Goal: Task Accomplishment & Management: Manage account settings

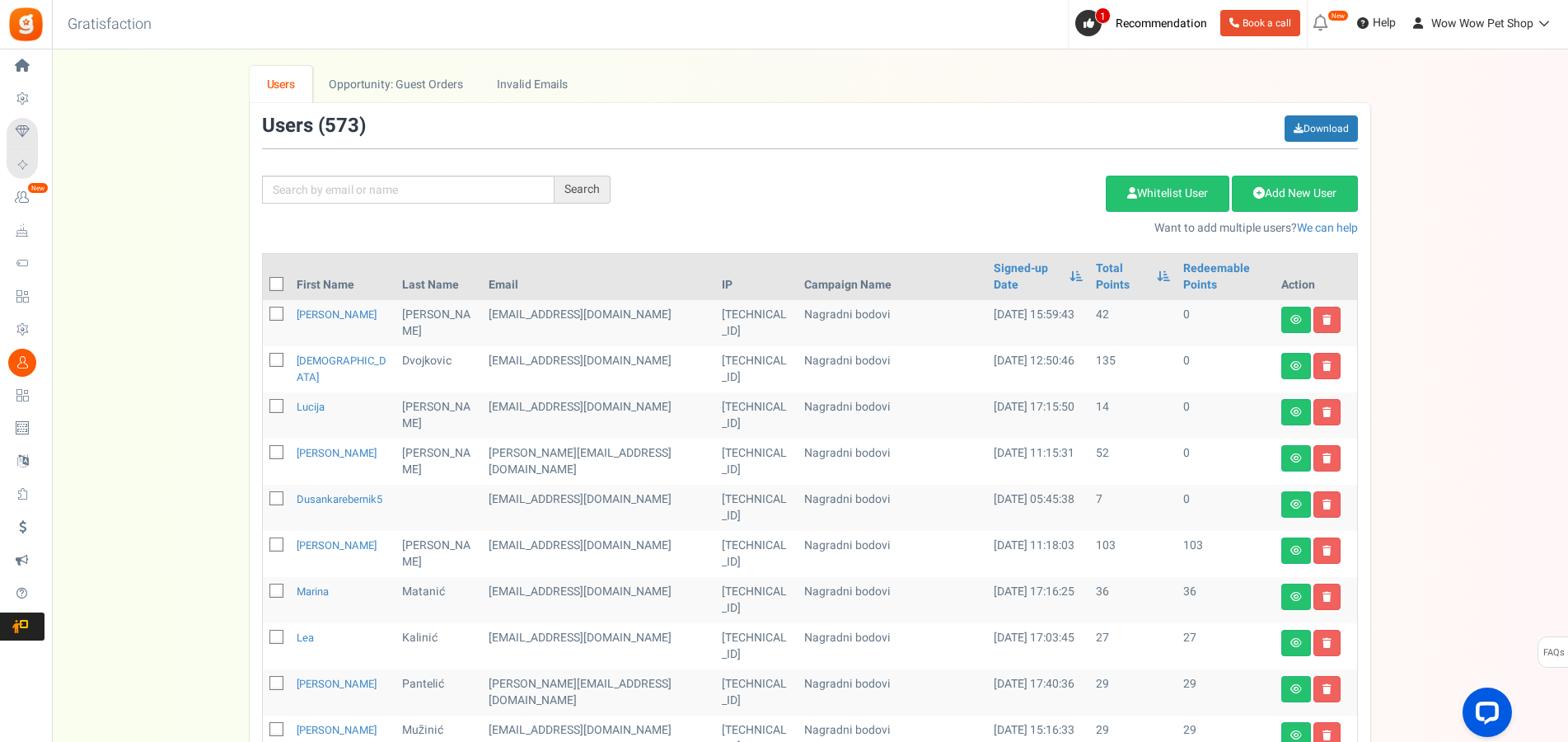
click at [181, 408] on div "We've rolled out a NEW FEATURE! convert potential guest orders to customers. Ch…" at bounding box center [810, 674] width 1483 height 1216
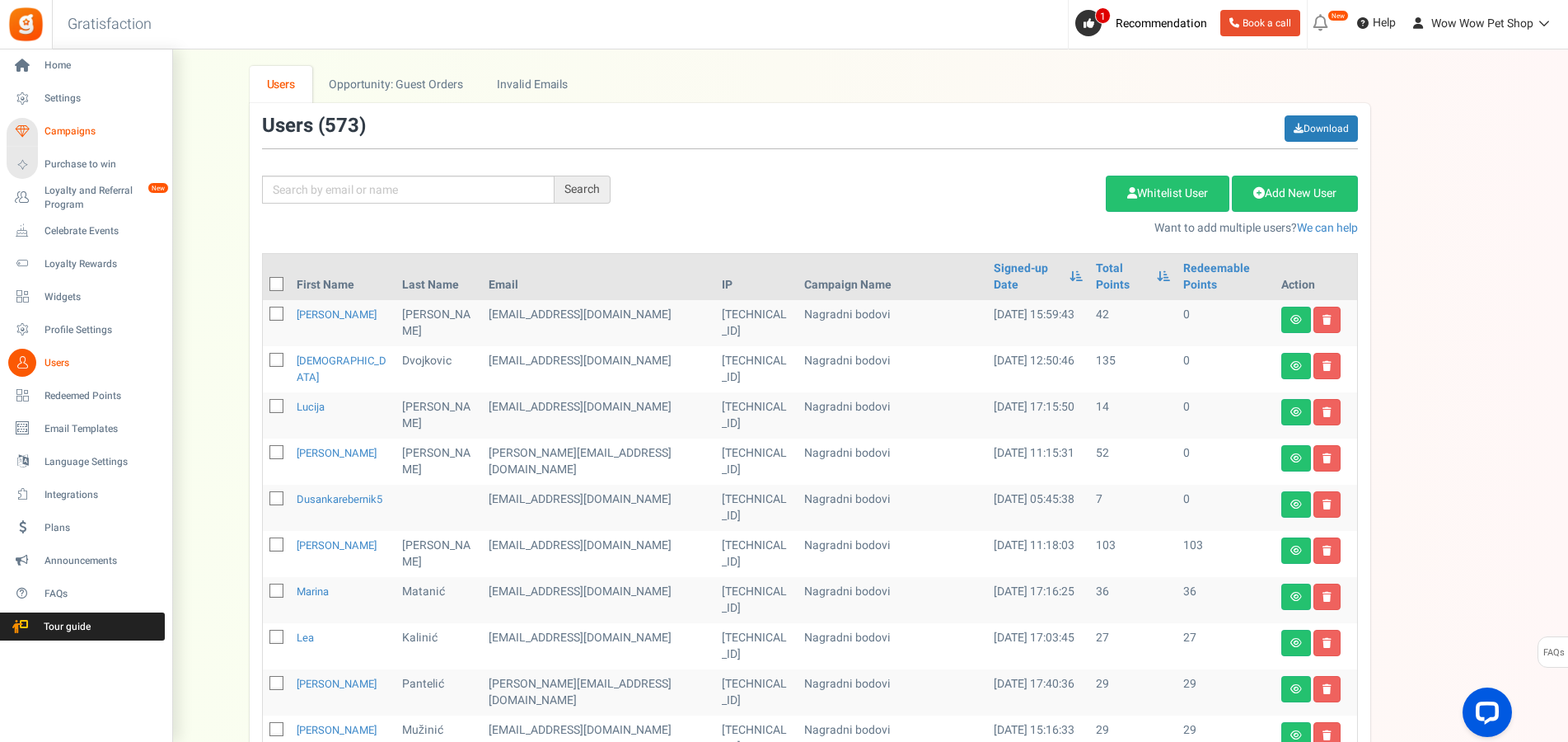
click at [59, 134] on span "Campaigns" at bounding box center [102, 131] width 116 height 14
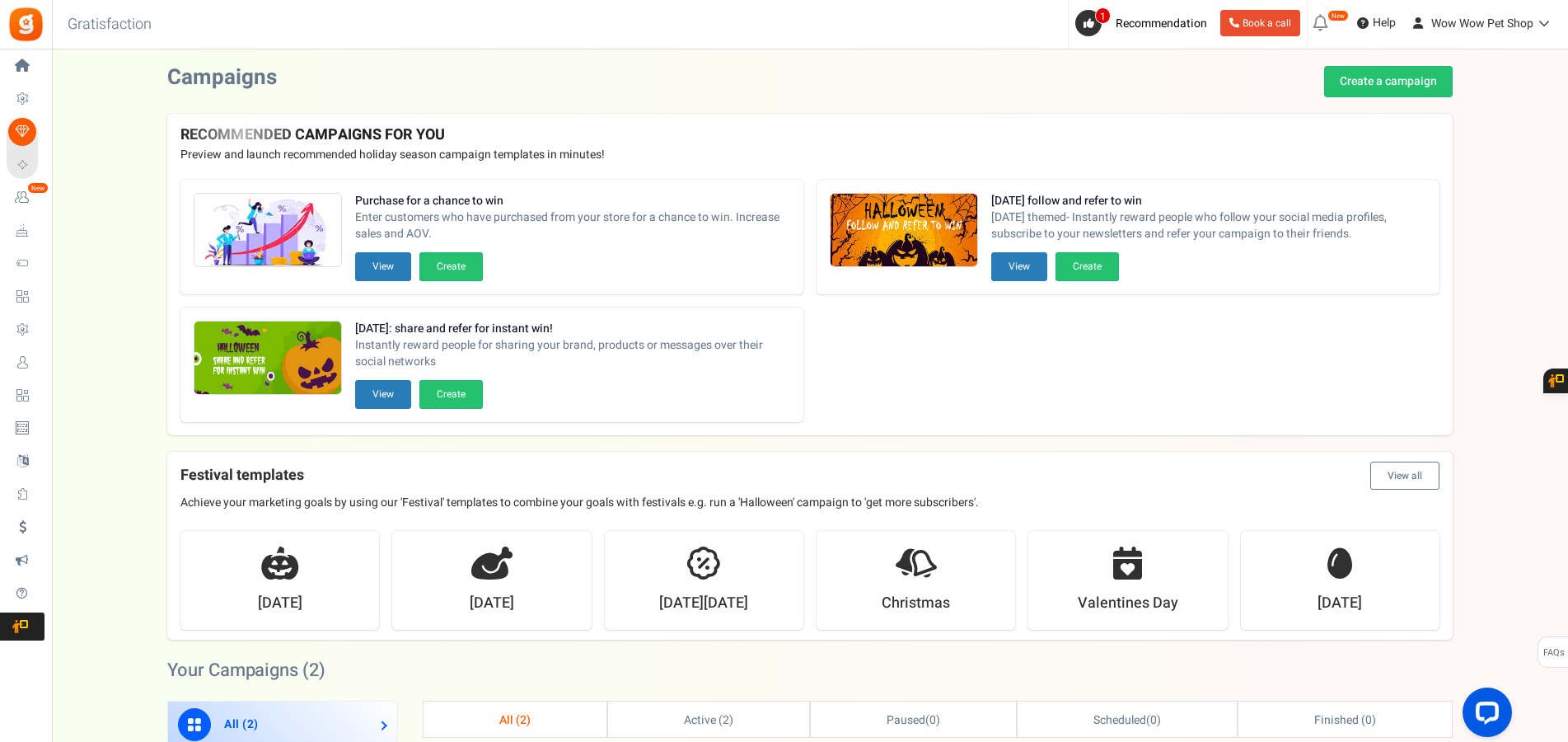
scroll to position [252, 0]
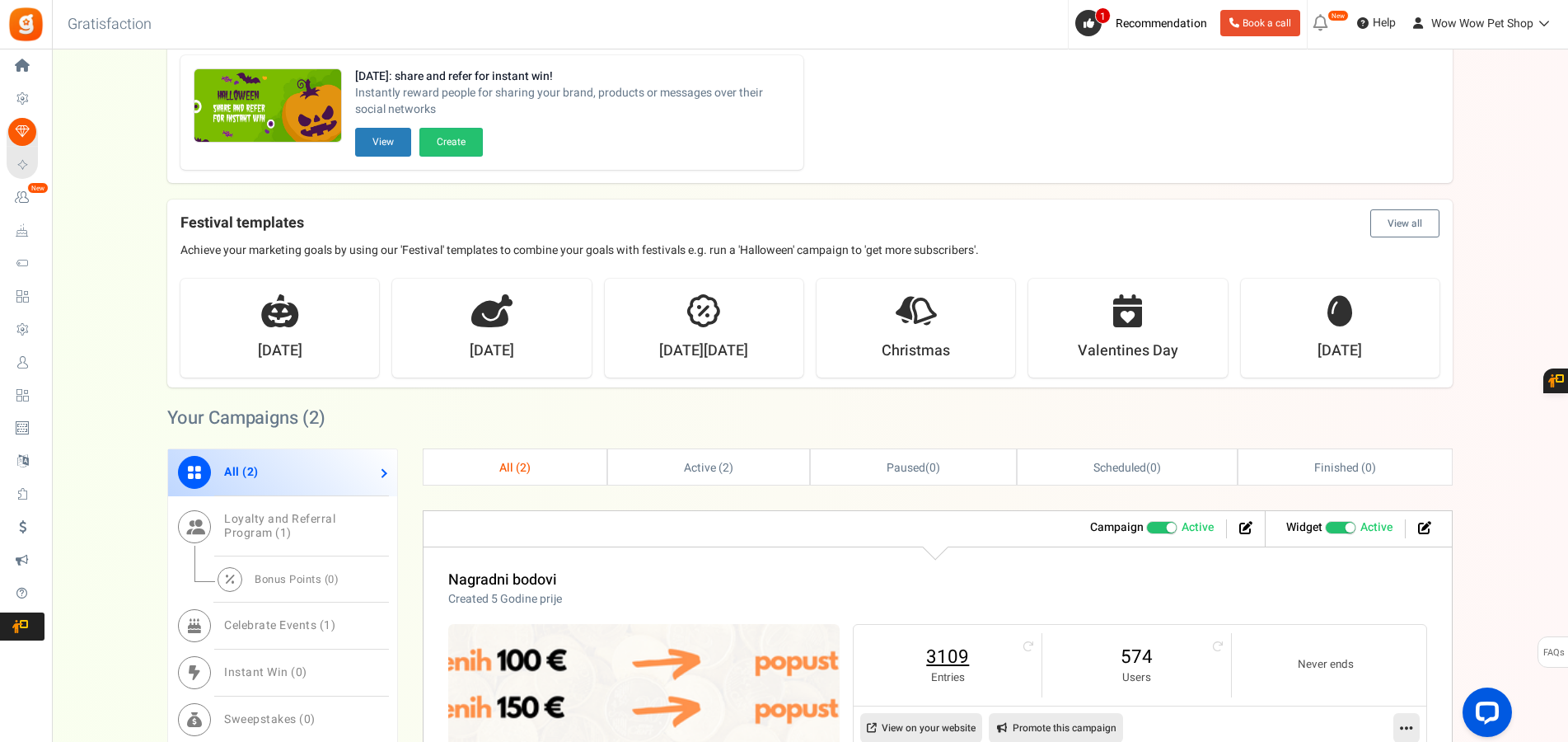
click at [950, 661] on link "3109" at bounding box center [947, 656] width 155 height 26
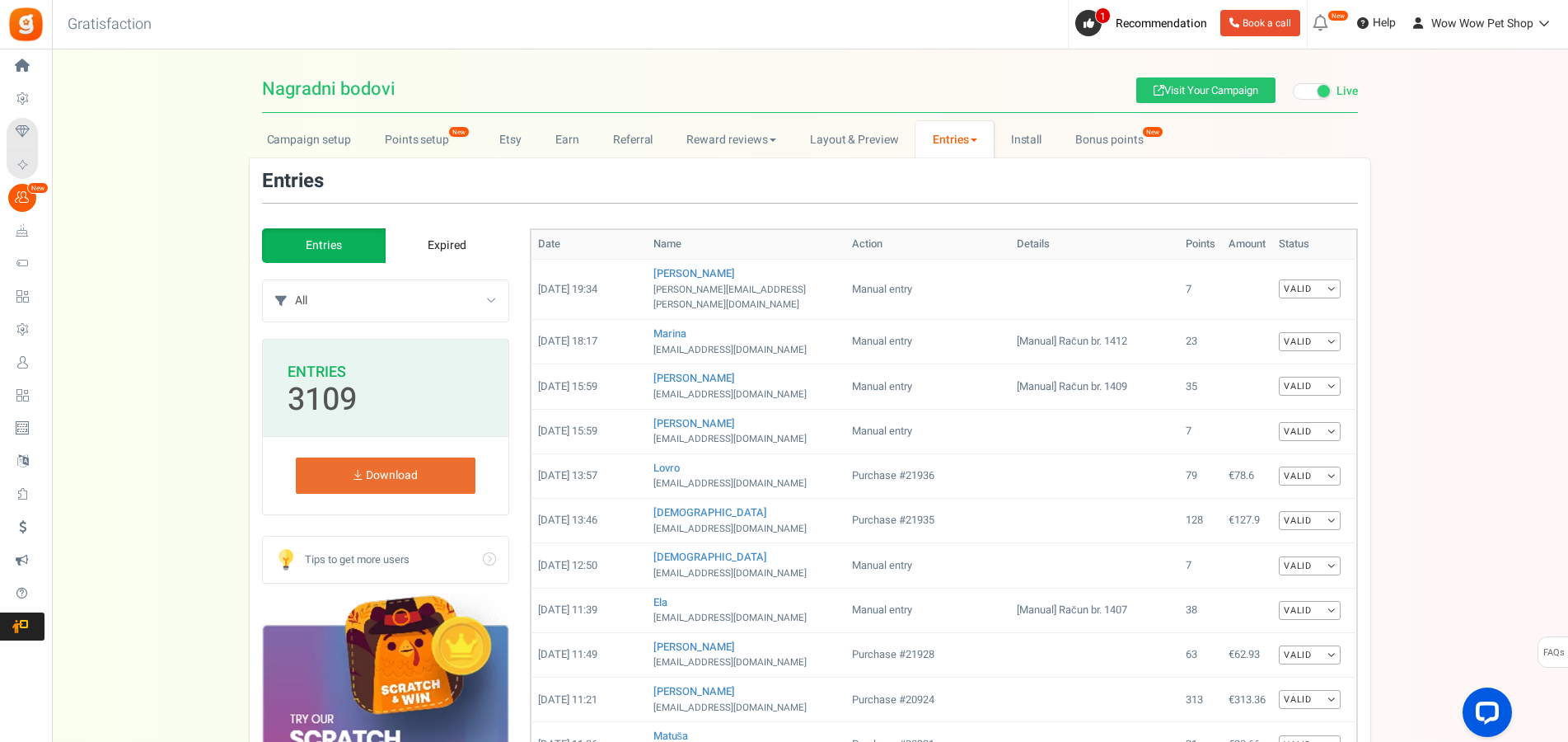
click at [296, 280] on select "All Manual entry Subscribe to our mailing list Pretplati se na našu listu promo…" at bounding box center [402, 300] width 214 height 41
select select "239632"
click option "Sudjeluj u našem poboljšanju" at bounding box center [0, 0] width 0 height 0
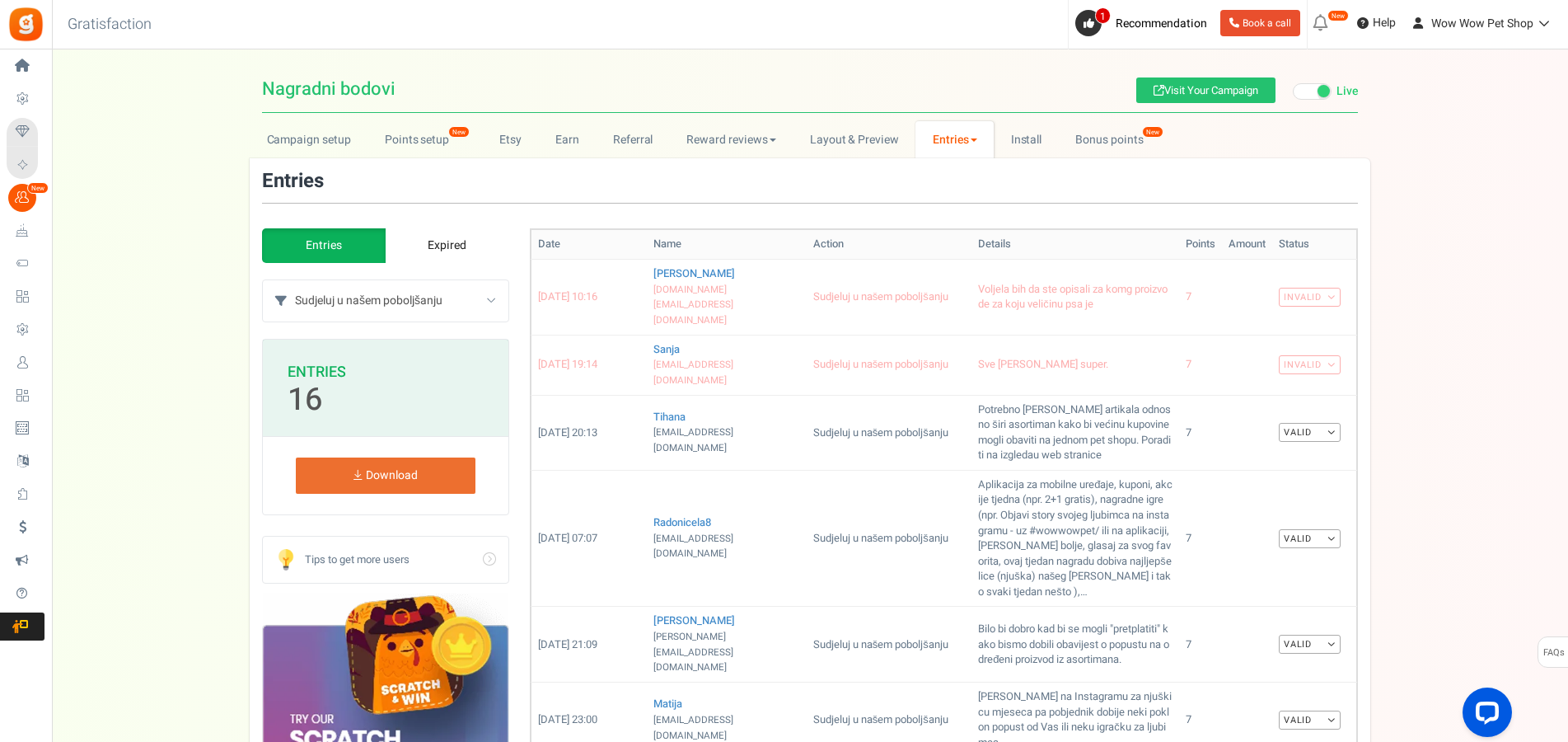
click at [296, 280] on select "All Manual entry Subscribe to our mailing list Pretplati se na našu listu promo…" at bounding box center [402, 300] width 214 height 41
select select "185347"
click option "Pretplati se na našu listu promotivnih ponuda" at bounding box center [0, 0] width 0 height 0
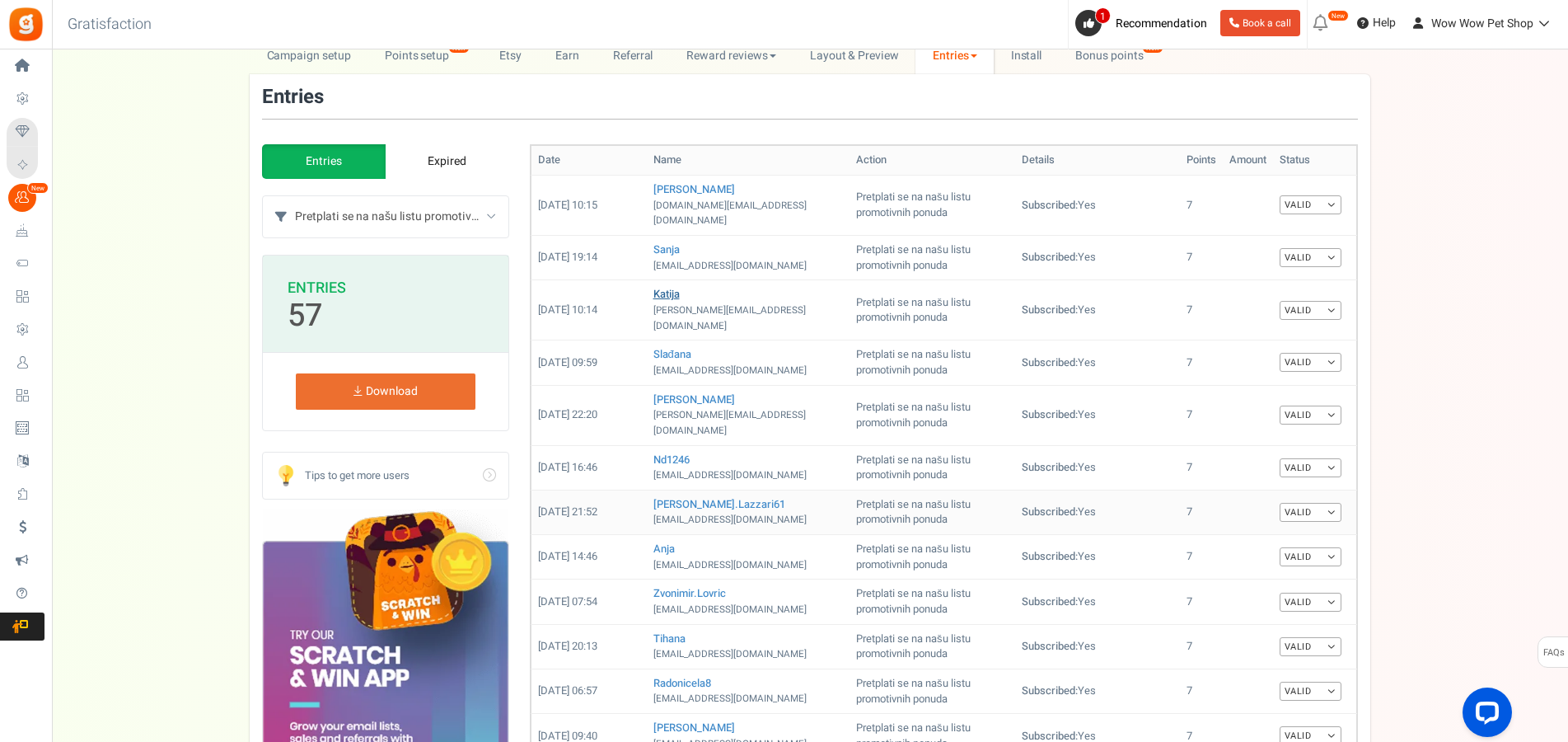
scroll to position [168, 0]
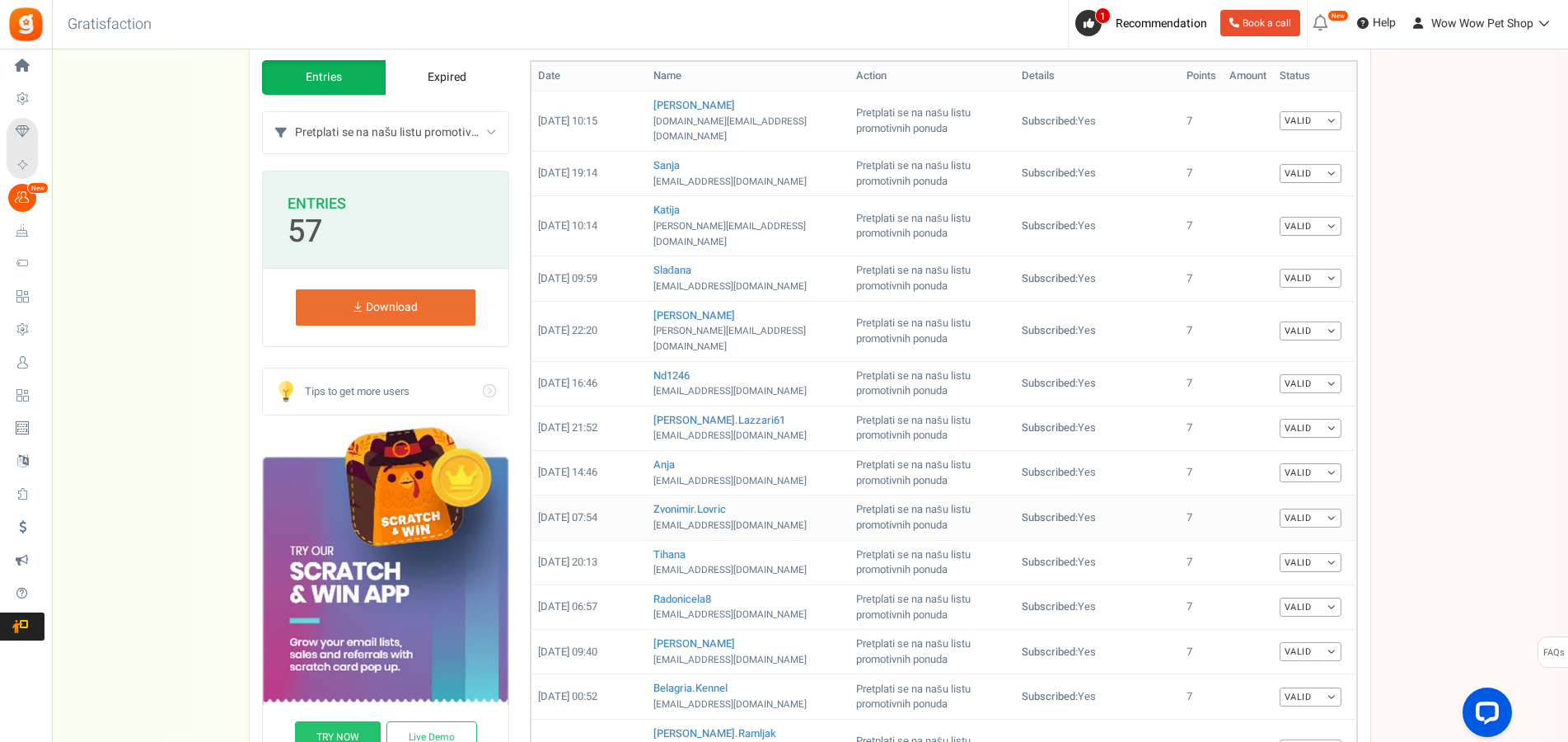
click at [735, 496] on td "zvonimir.lovric zvonimir.lovric@gmail.com" at bounding box center [749, 518] width 203 height 45
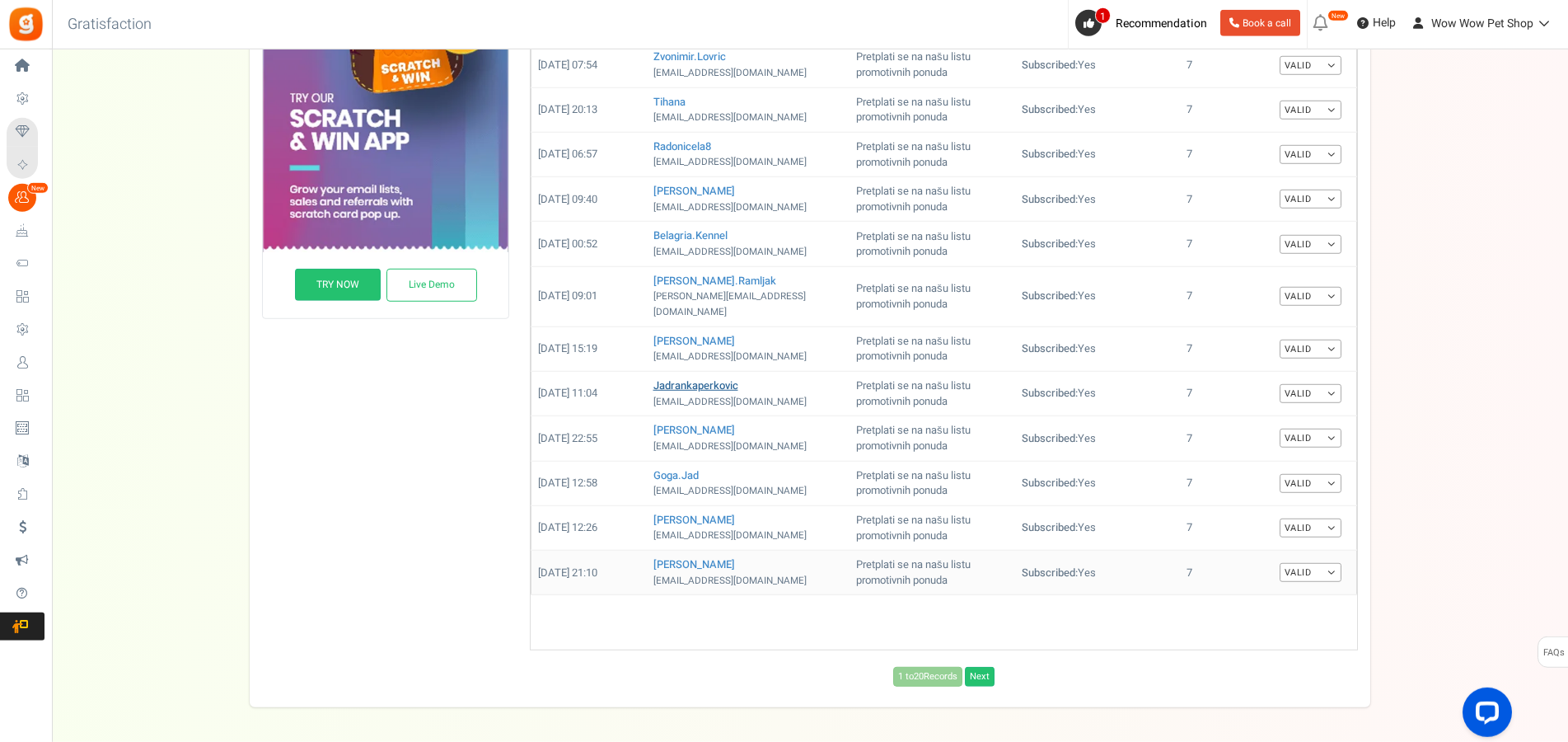
scroll to position [622, 0]
click at [427, 454] on div "Entries Expired All Manual entry Subscribe to our mailing list Pretplati se na …" at bounding box center [386, 146] width 247 height 1079
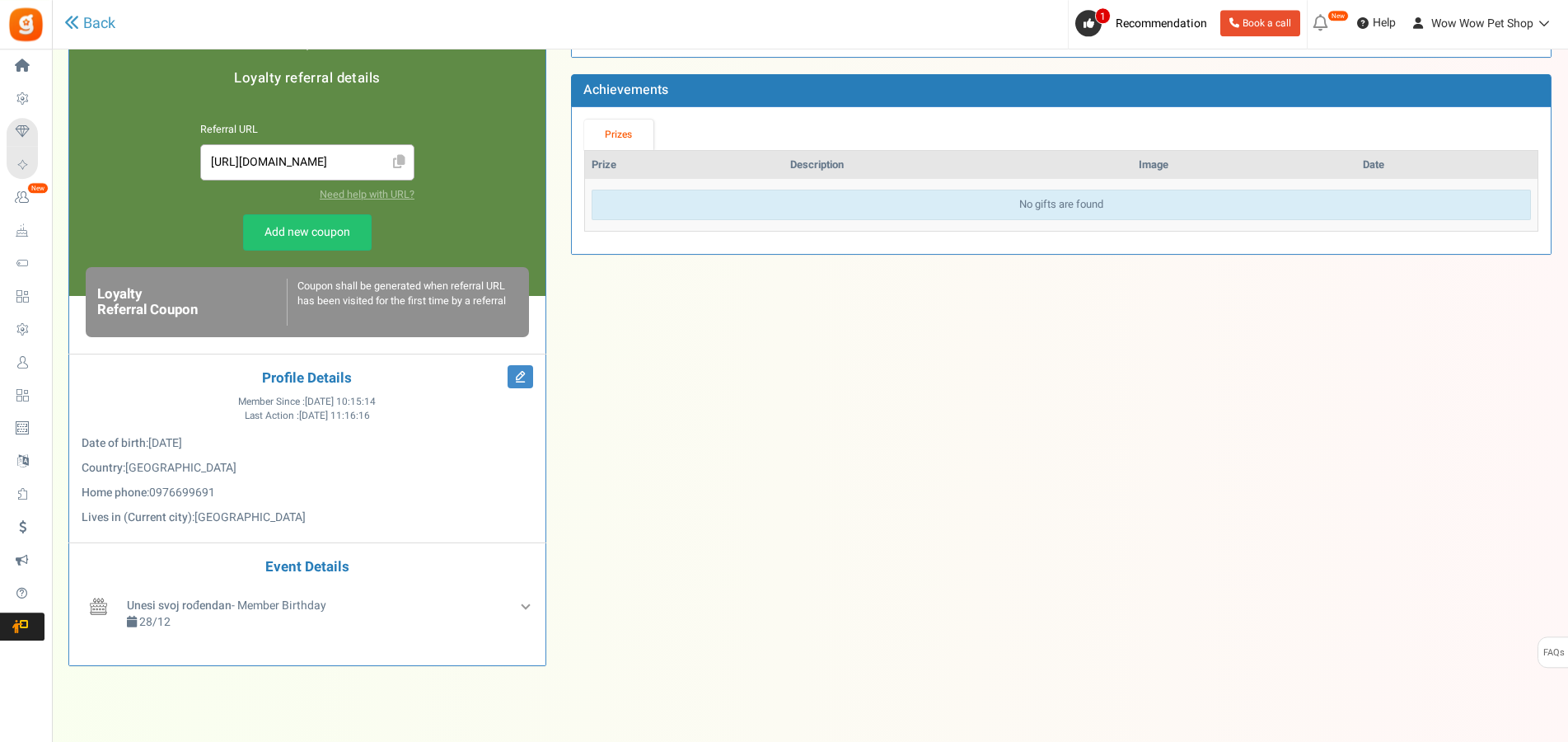
scroll to position [358, 0]
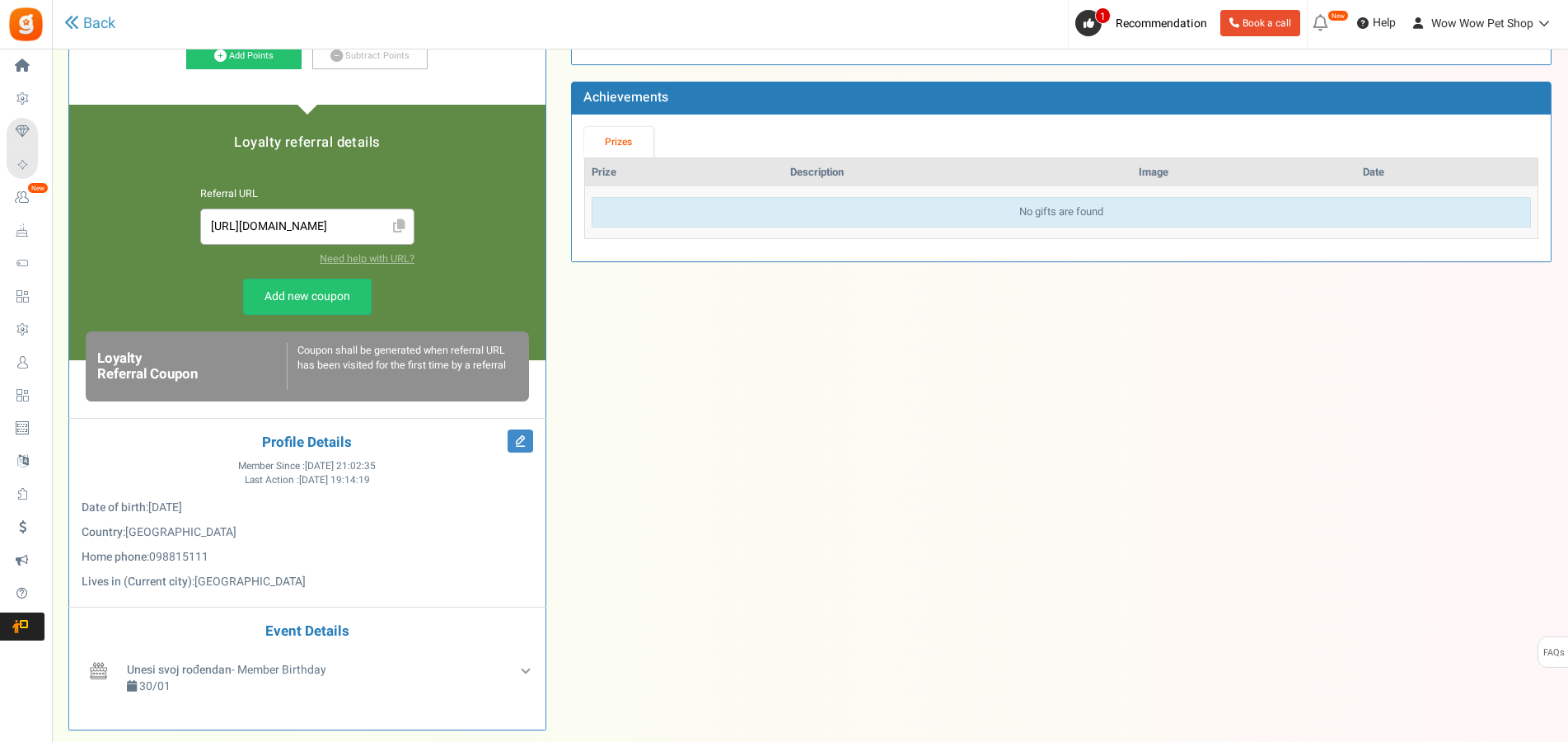
scroll to position [435, 0]
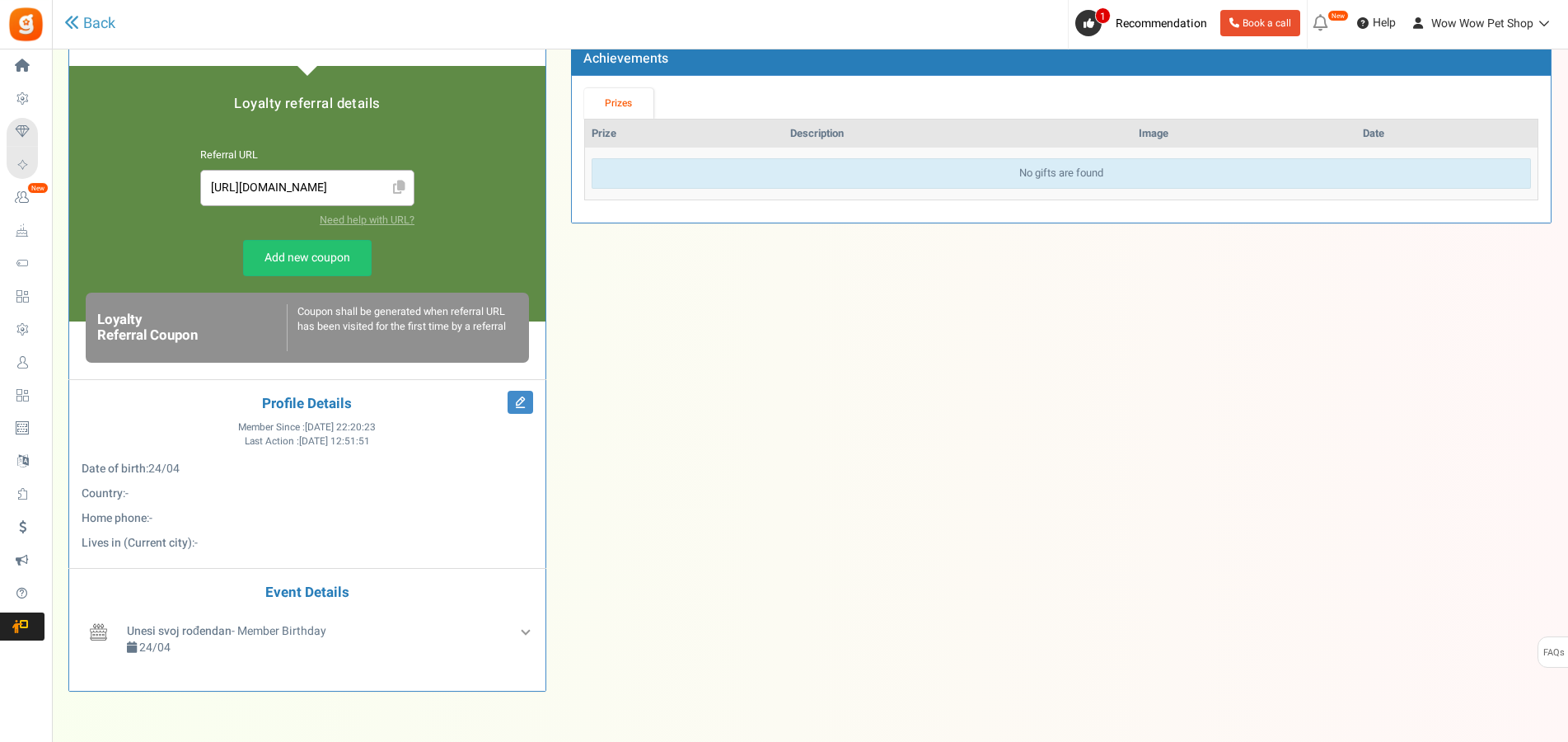
scroll to position [442, 0]
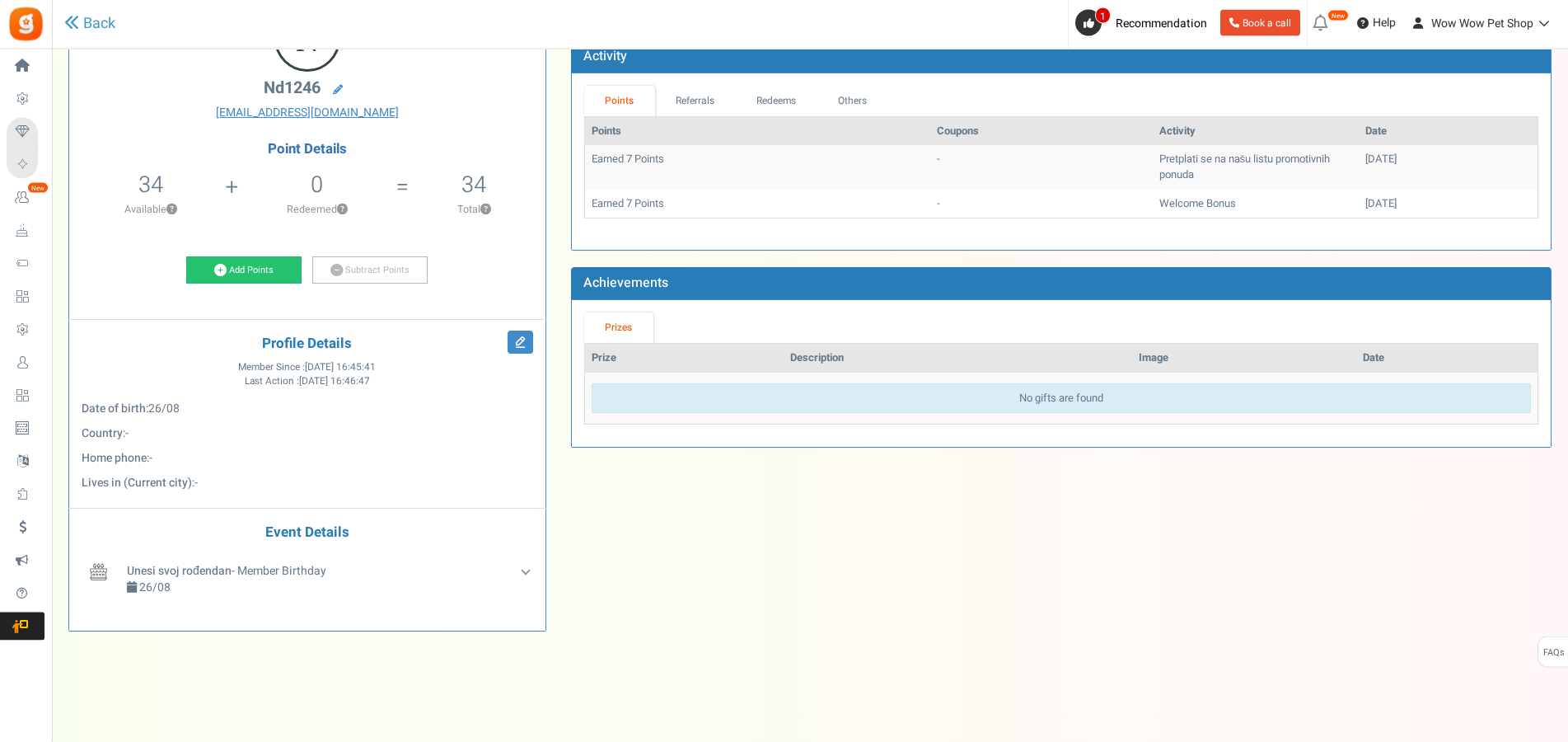
scroll to position [127, 0]
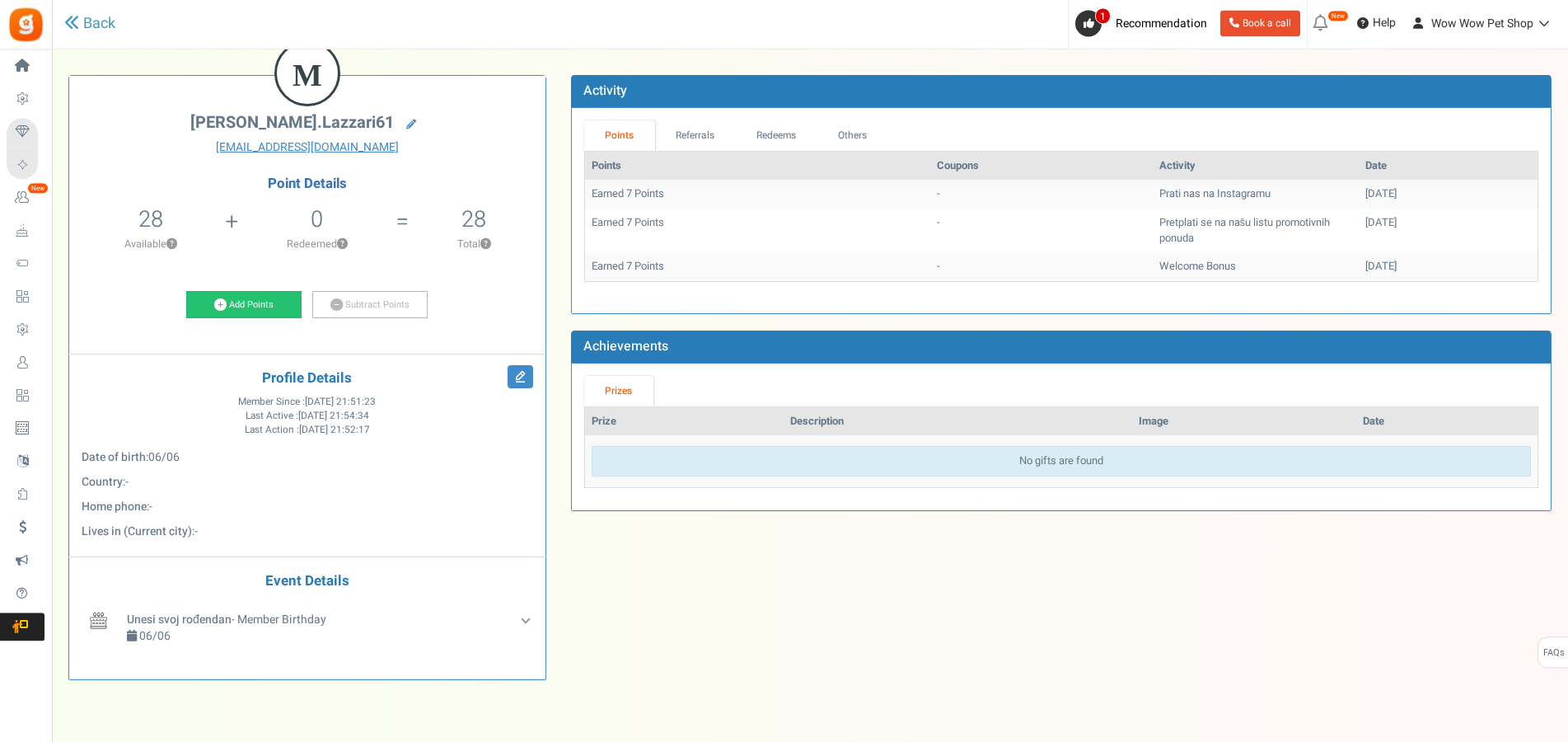
scroll to position [142, 0]
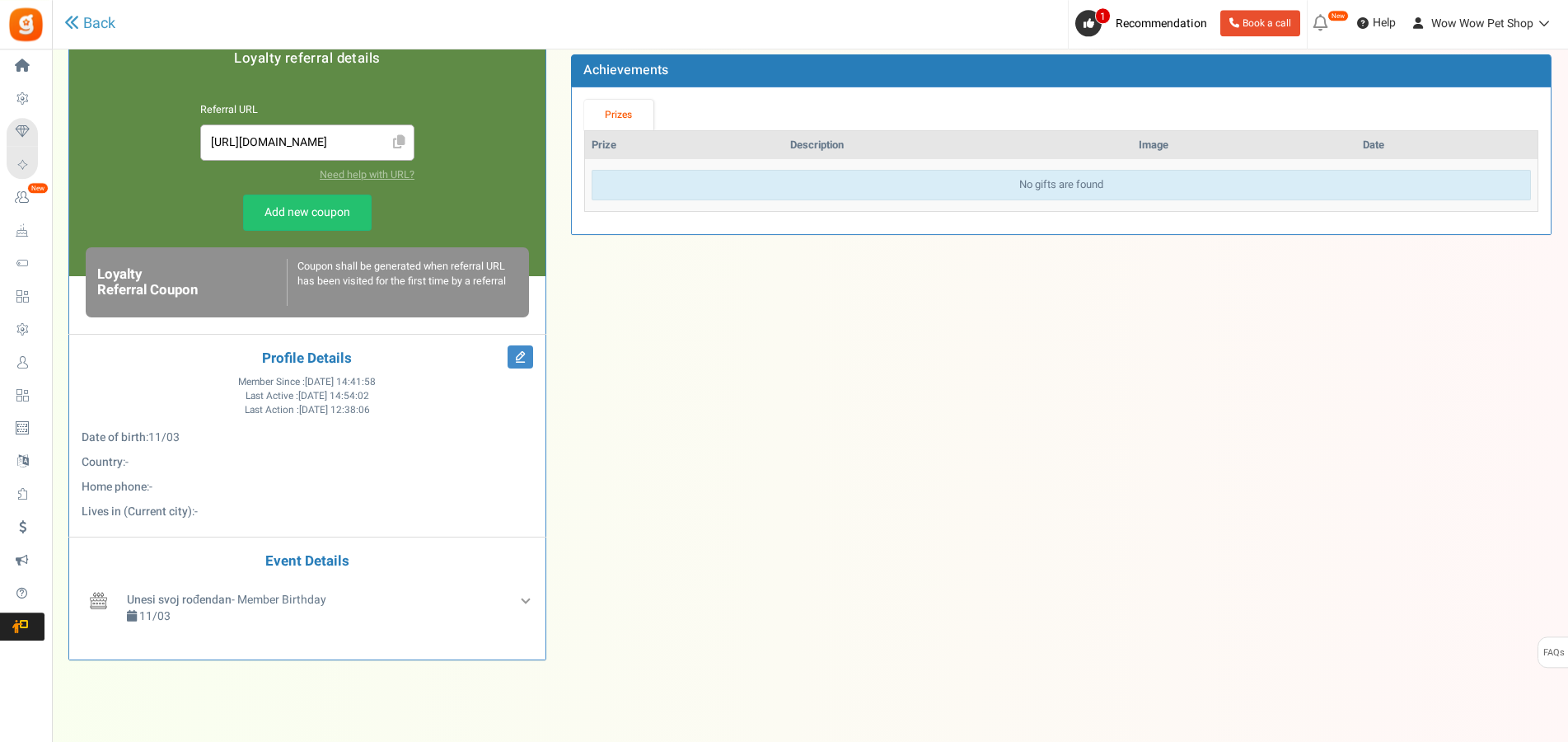
scroll to position [453, 0]
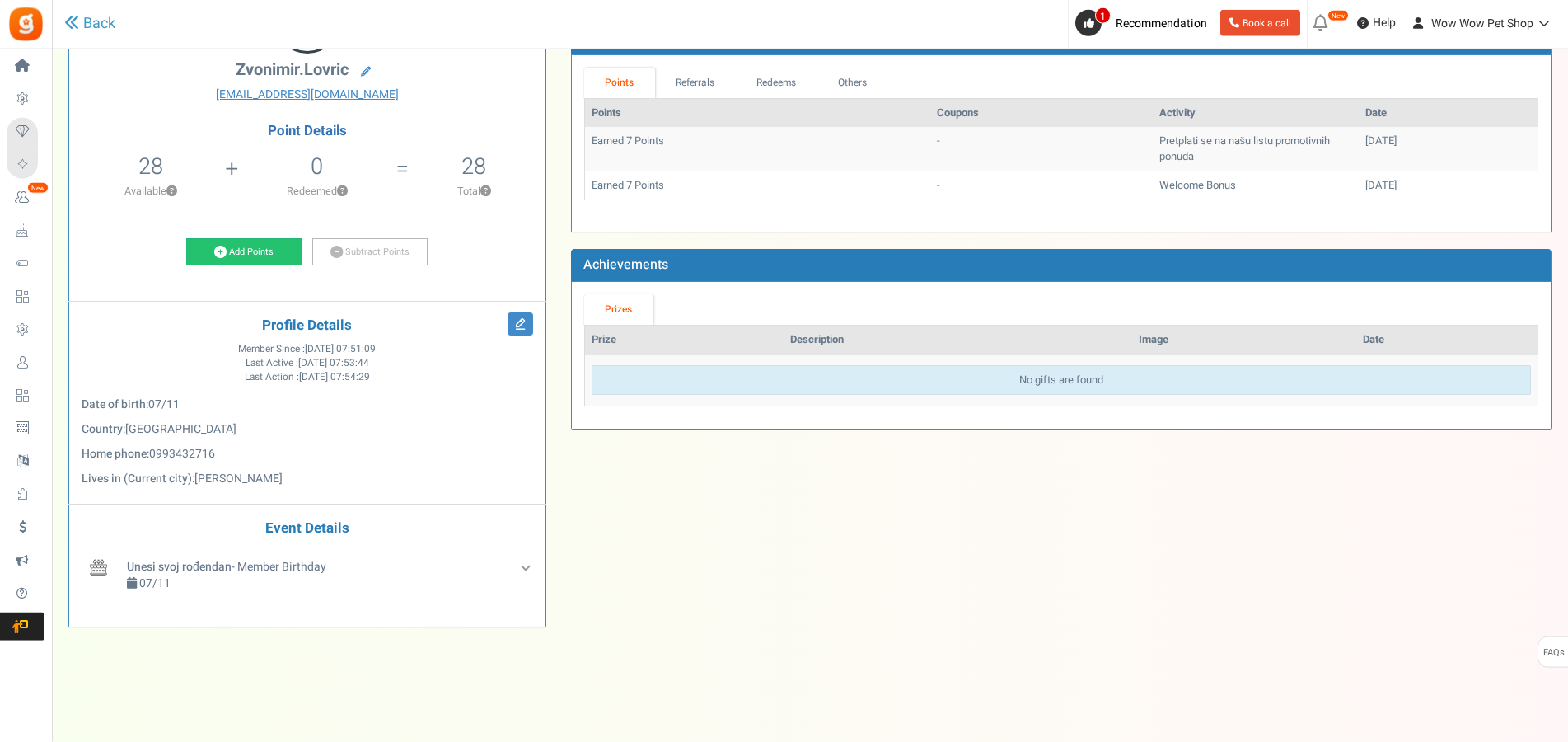
scroll to position [142, 0]
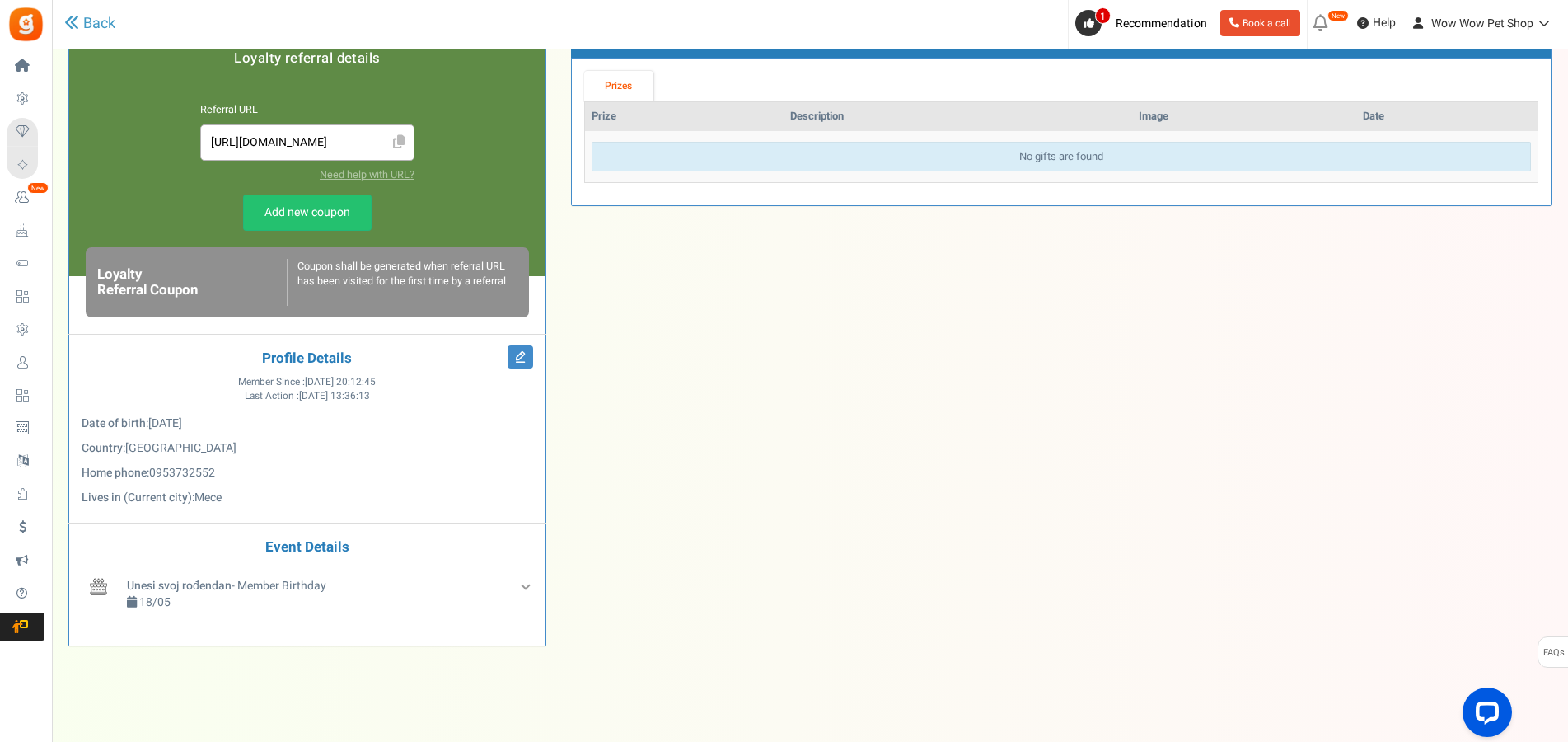
click at [214, 501] on span "Mece" at bounding box center [208, 498] width 27 height 18
copy p "Mece"
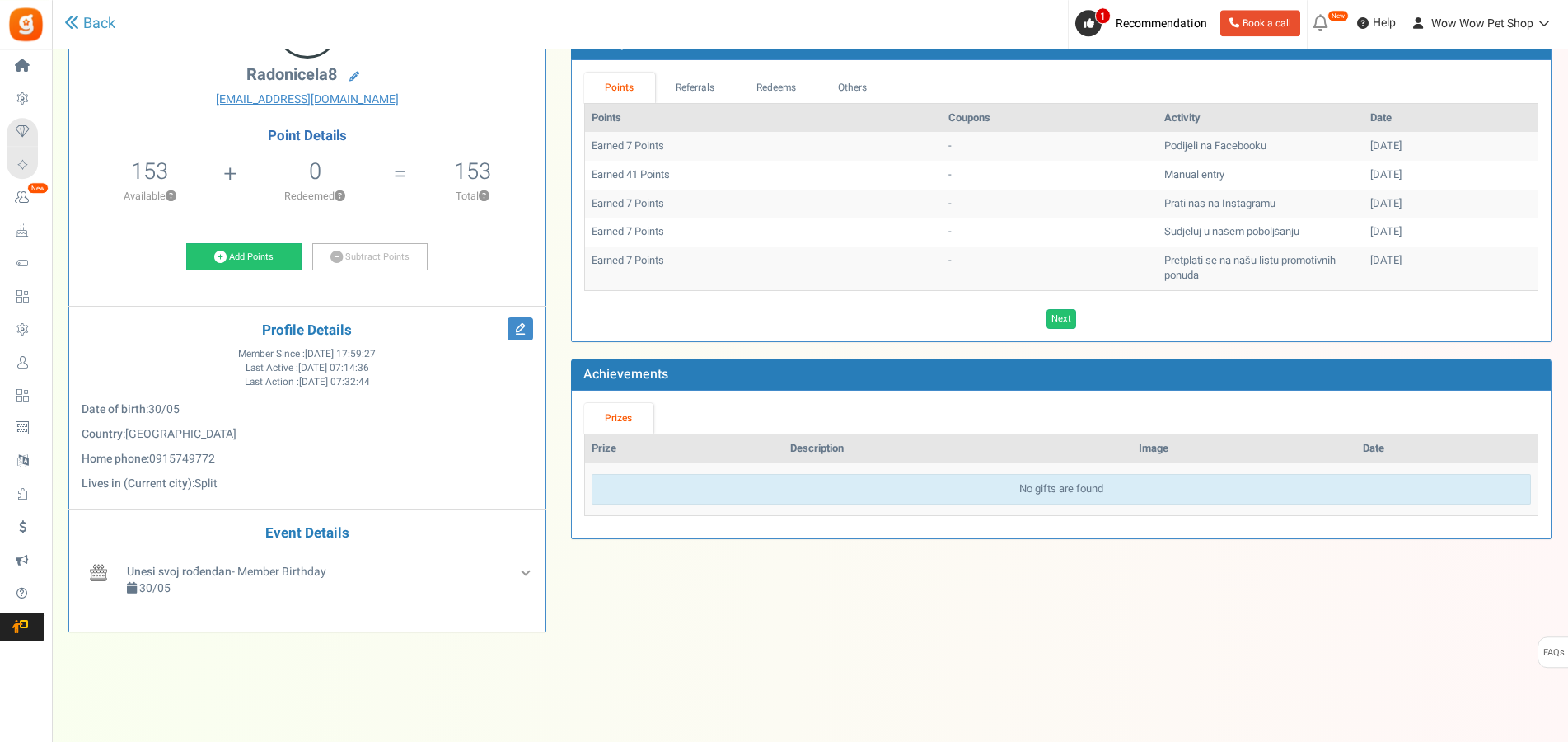
scroll to position [142, 0]
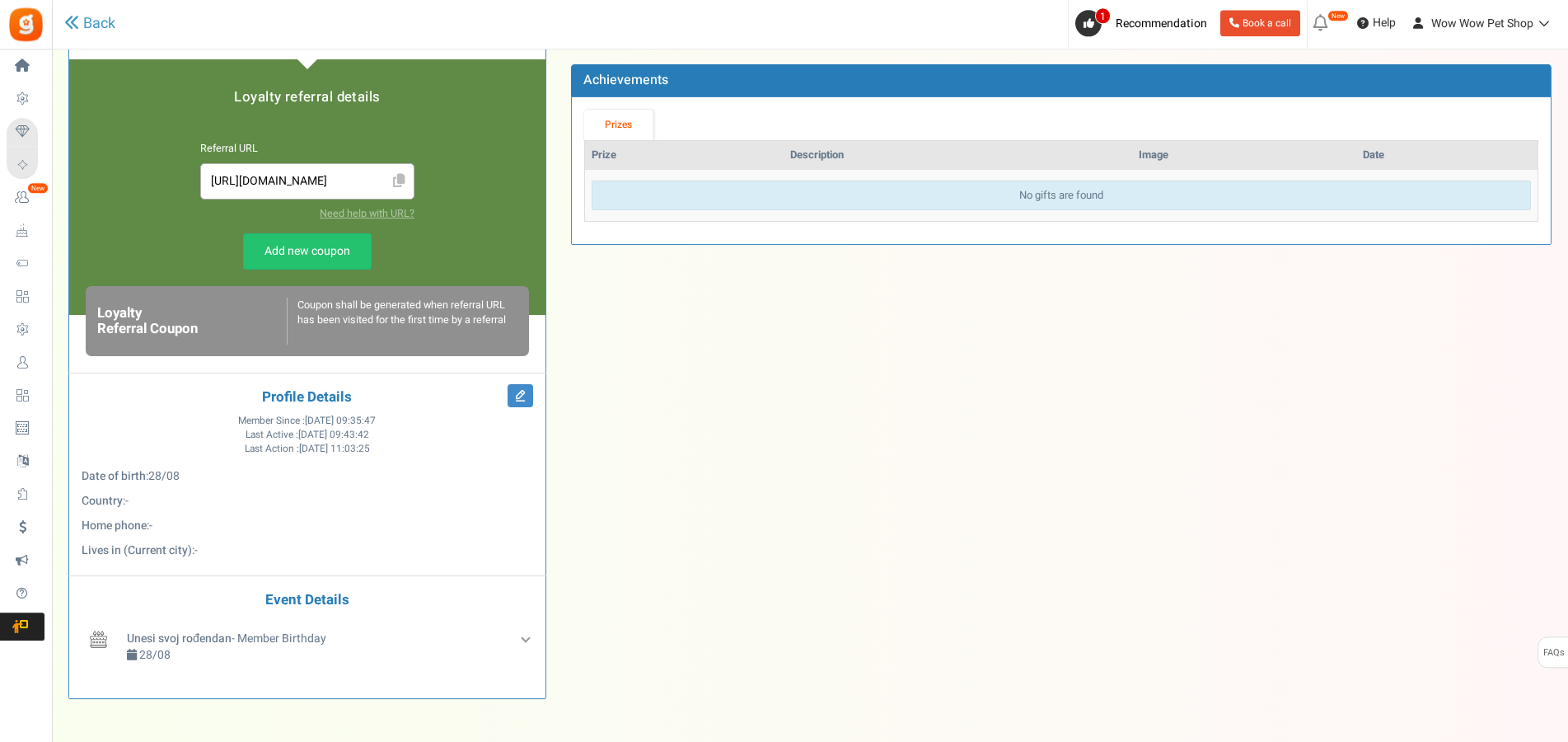
scroll to position [420, 0]
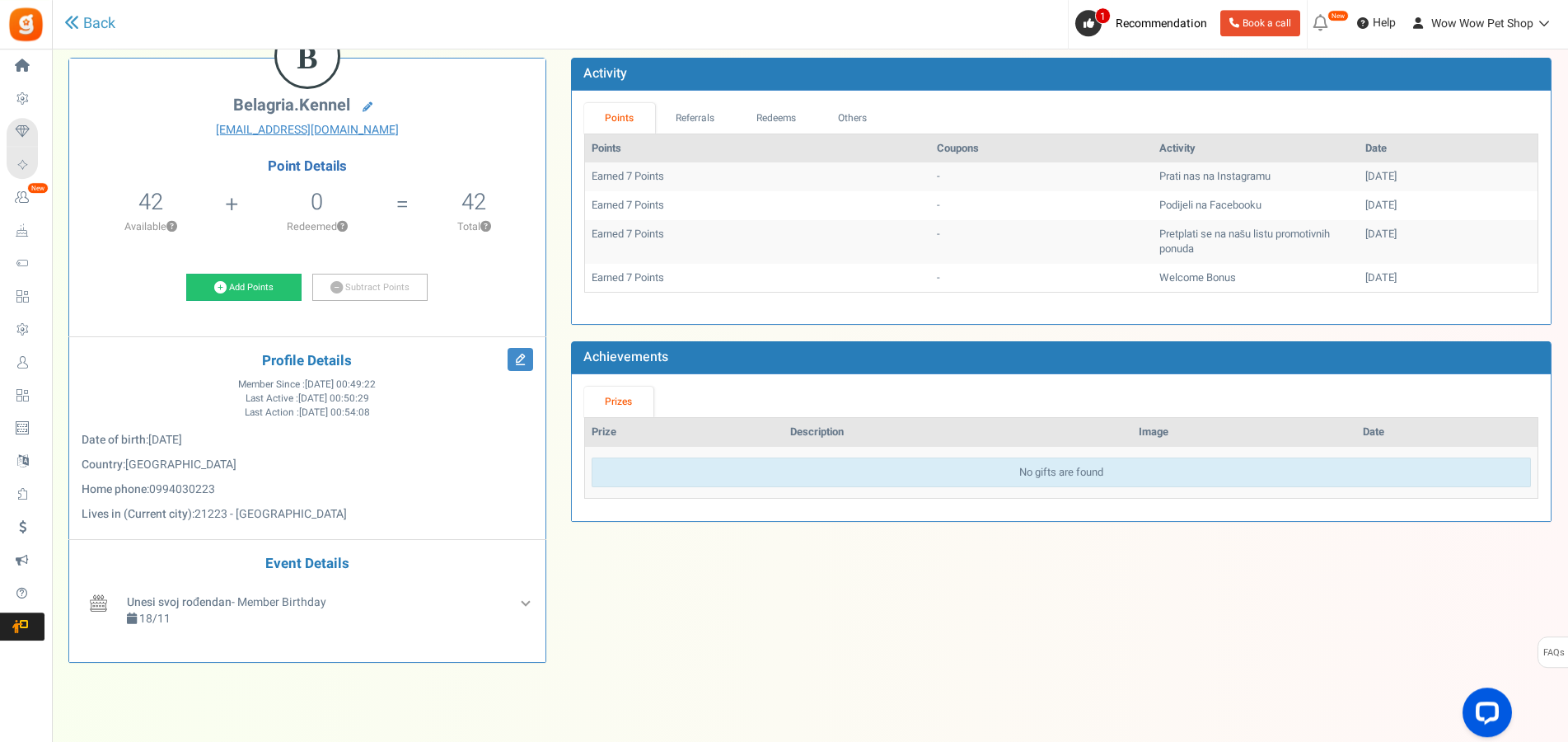
scroll to position [142, 0]
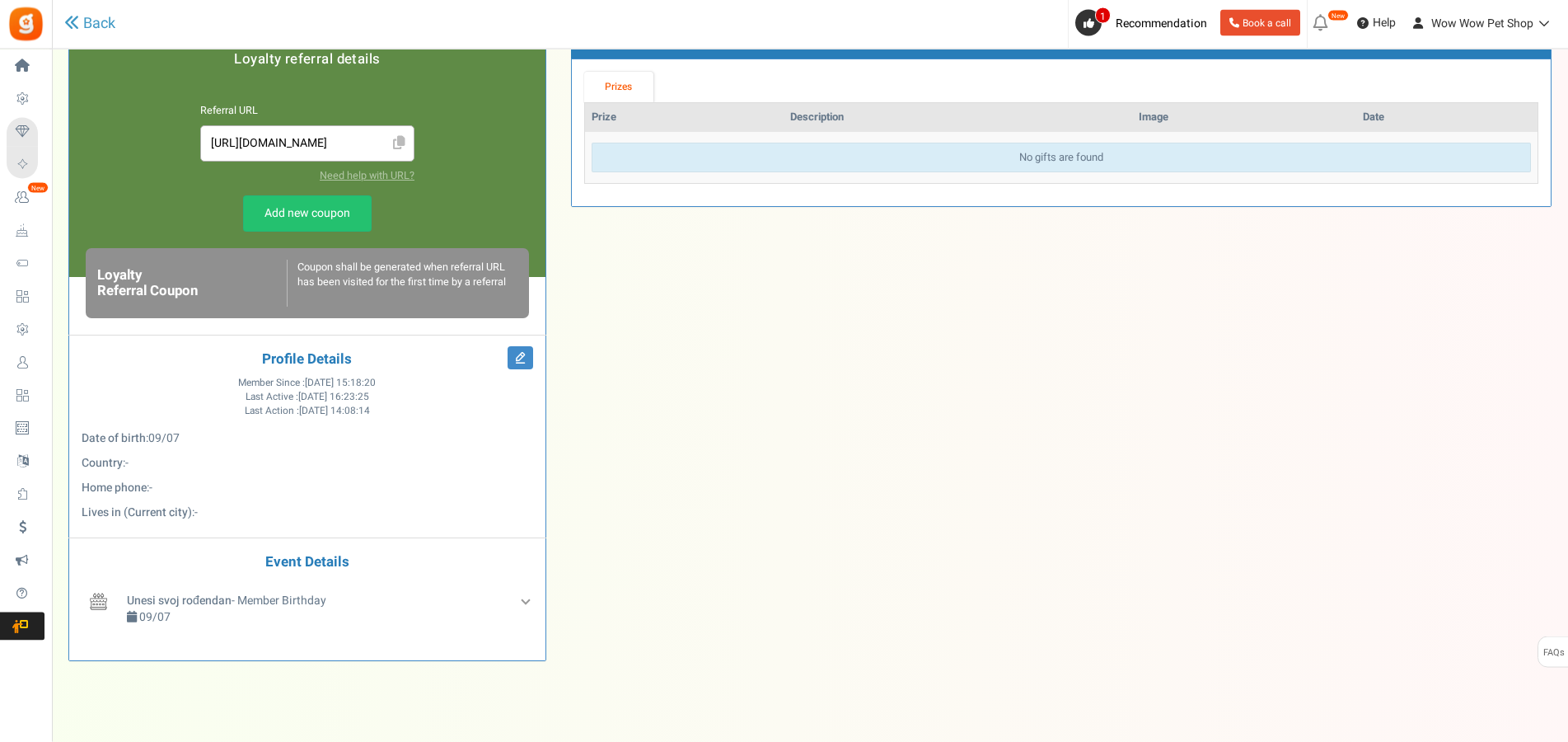
scroll to position [456, 0]
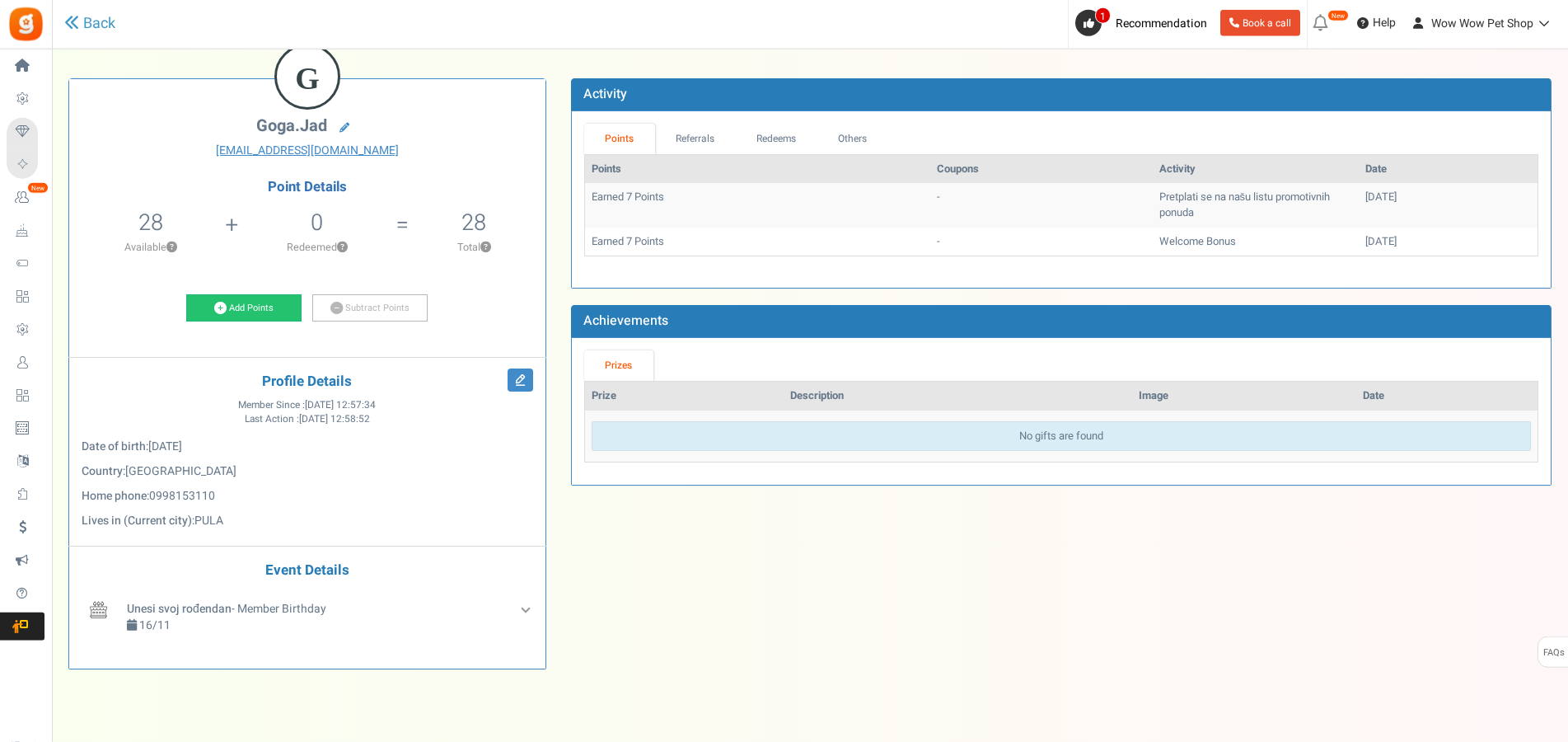
scroll to position [127, 0]
